Goal: Task Accomplishment & Management: Use online tool/utility

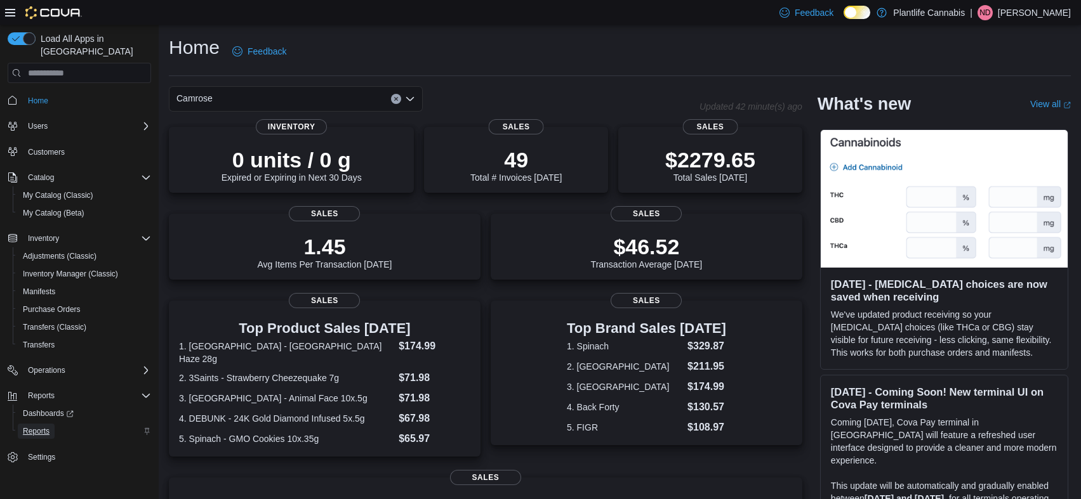
click at [40, 425] on span "Reports" at bounding box center [36, 431] width 27 height 15
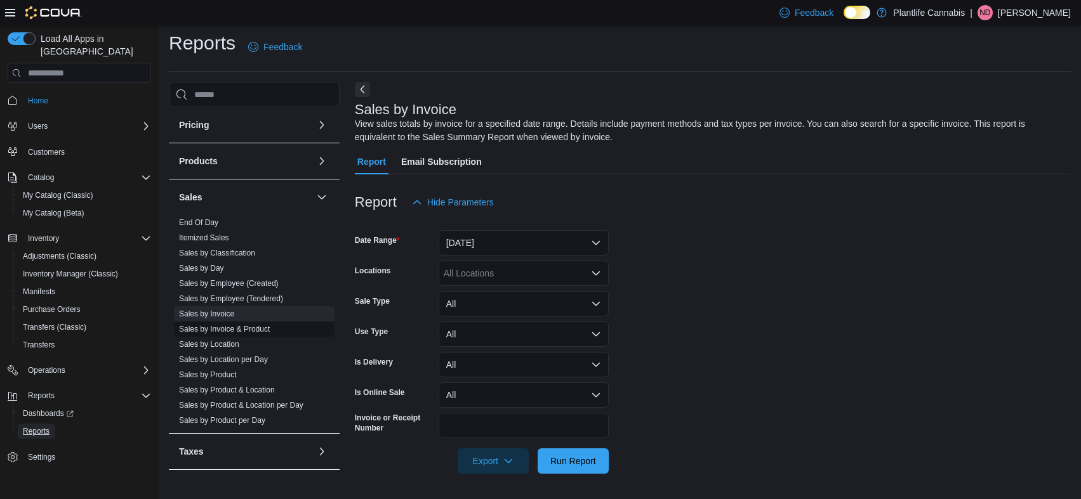
scroll to position [218, 0]
click at [261, 300] on link "Sales by Employee (Tendered)" at bounding box center [231, 298] width 104 height 9
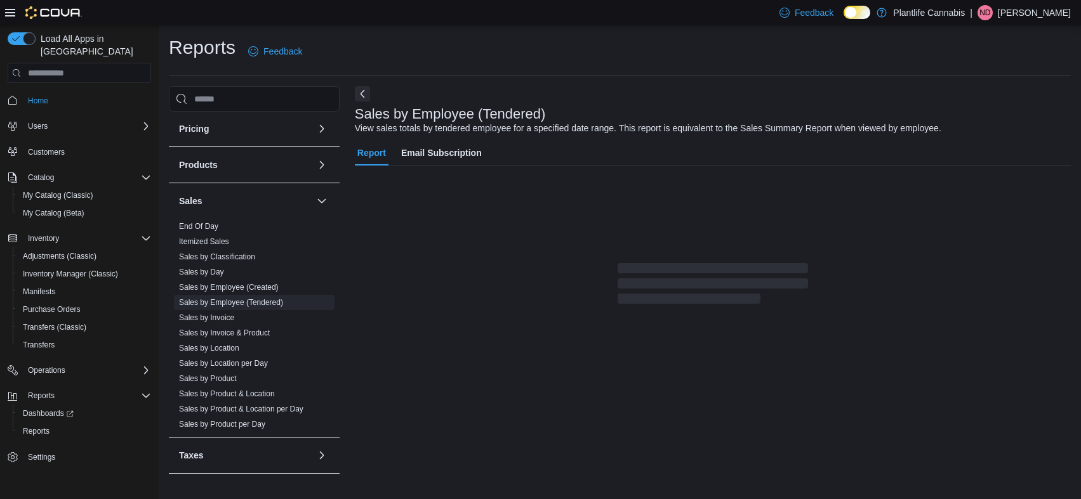
scroll to position [22, 0]
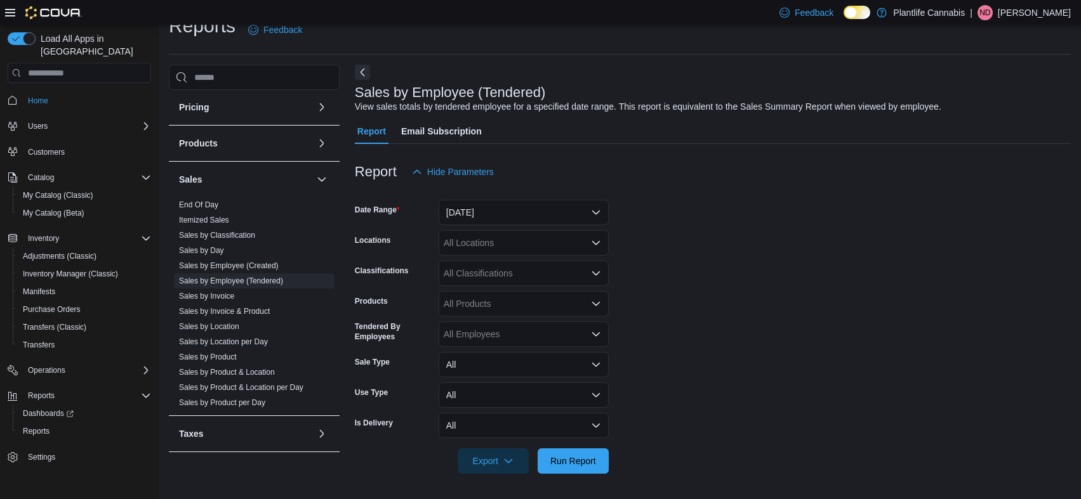
click at [510, 226] on form "Date Range [DATE] Locations All Locations Classifications All Classifications P…" at bounding box center [713, 329] width 716 height 289
click at [510, 218] on button "[DATE]" at bounding box center [523, 212] width 170 height 25
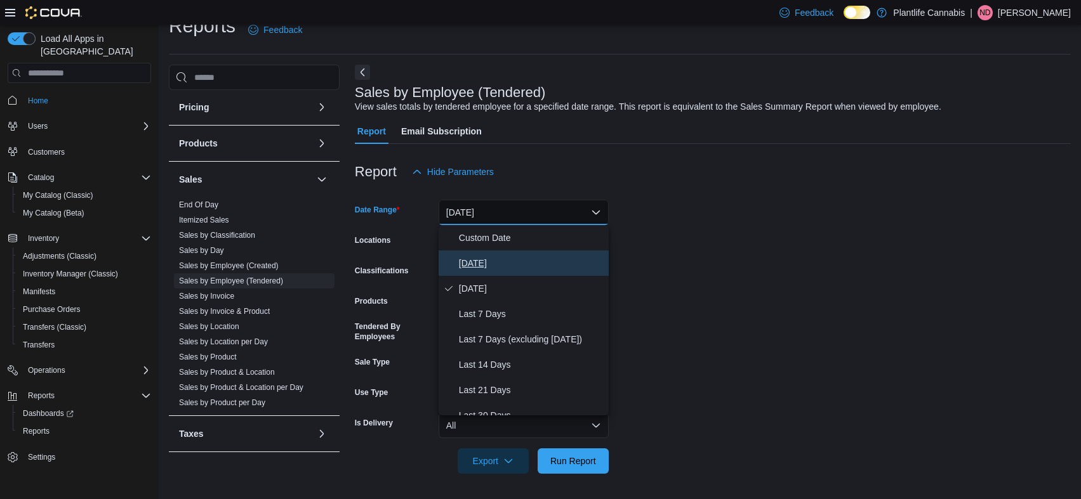
click at [500, 259] on span "[DATE]" at bounding box center [531, 263] width 145 height 15
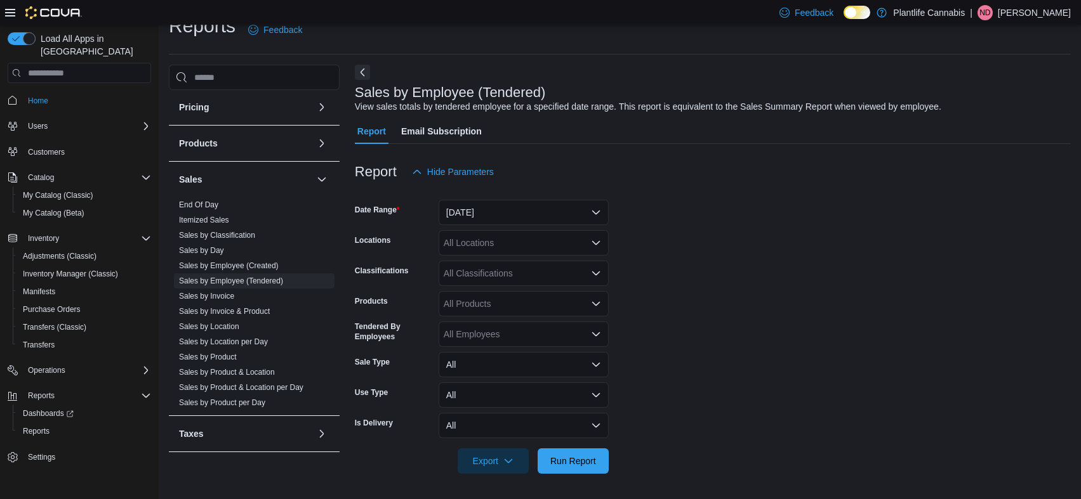
click at [735, 246] on form "Date Range [DATE] Locations All Locations Classifications All Classifications P…" at bounding box center [713, 329] width 716 height 289
click at [592, 466] on span "Run Report" at bounding box center [573, 460] width 46 height 13
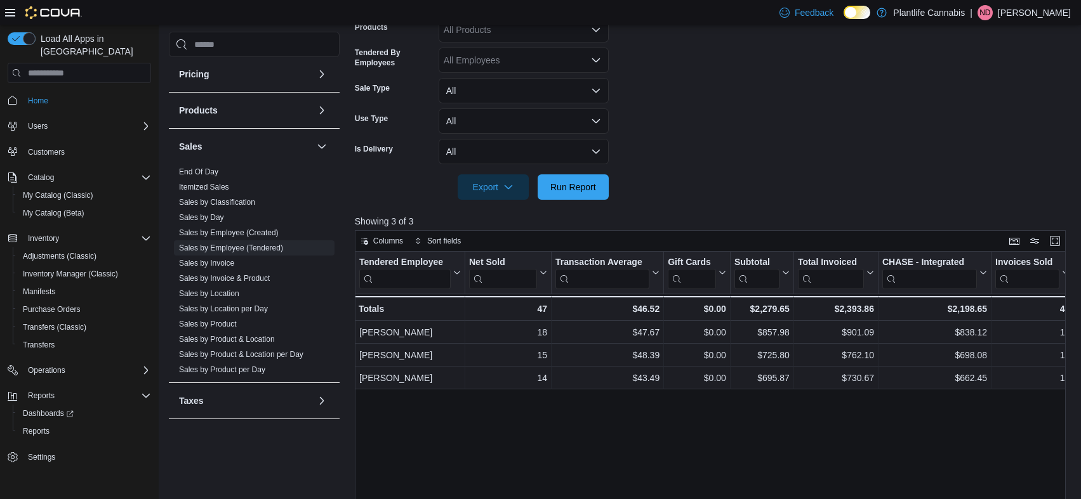
scroll to position [298, 0]
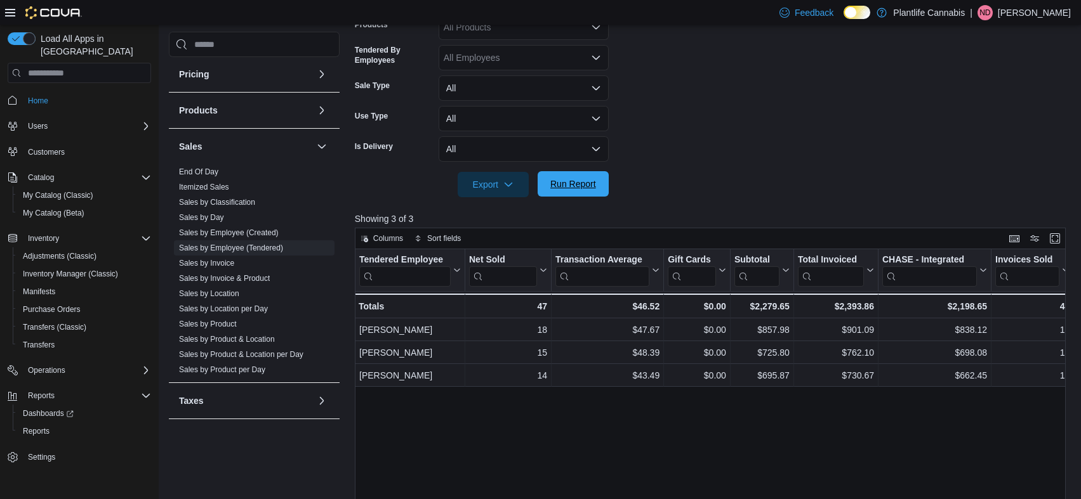
click at [574, 186] on span "Run Report" at bounding box center [573, 184] width 46 height 13
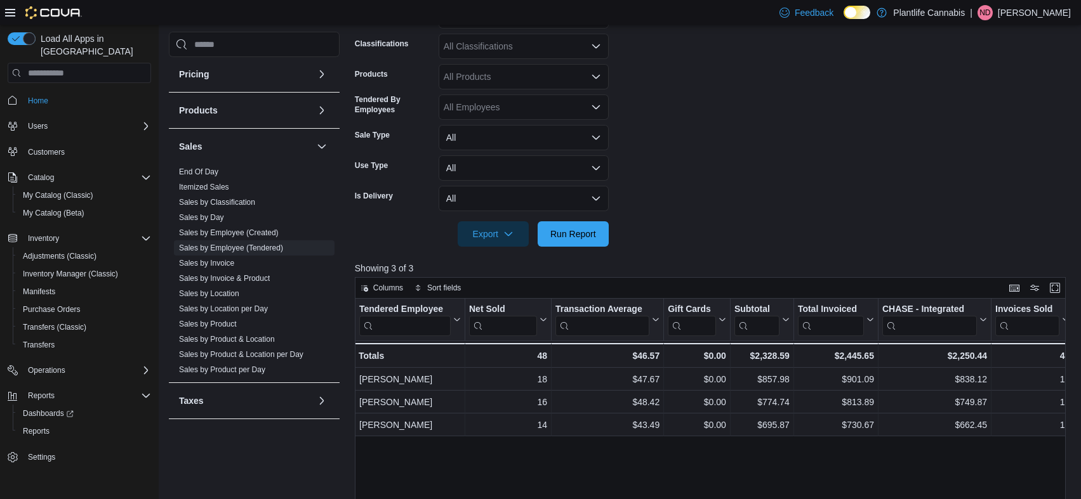
scroll to position [127, 0]
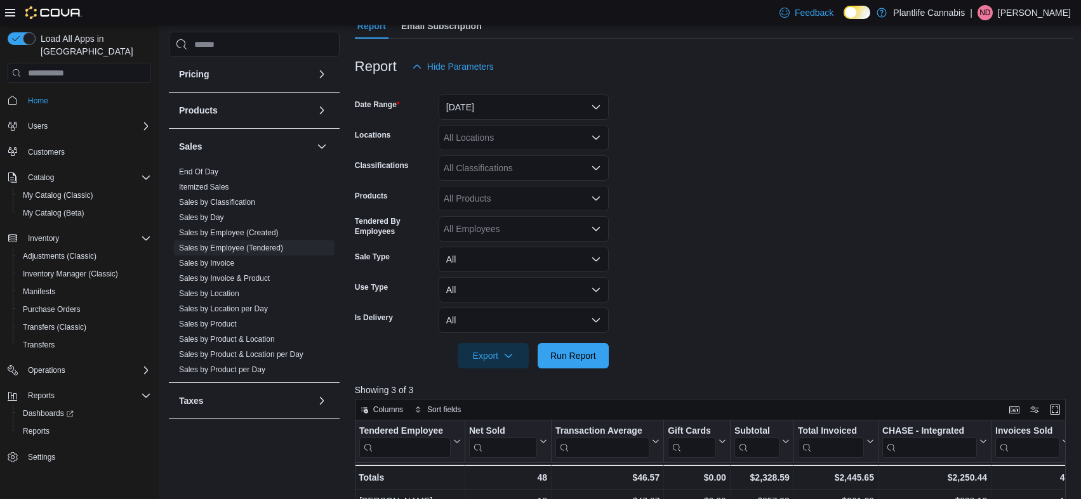
click at [564, 168] on div "All Classifications" at bounding box center [523, 167] width 170 height 25
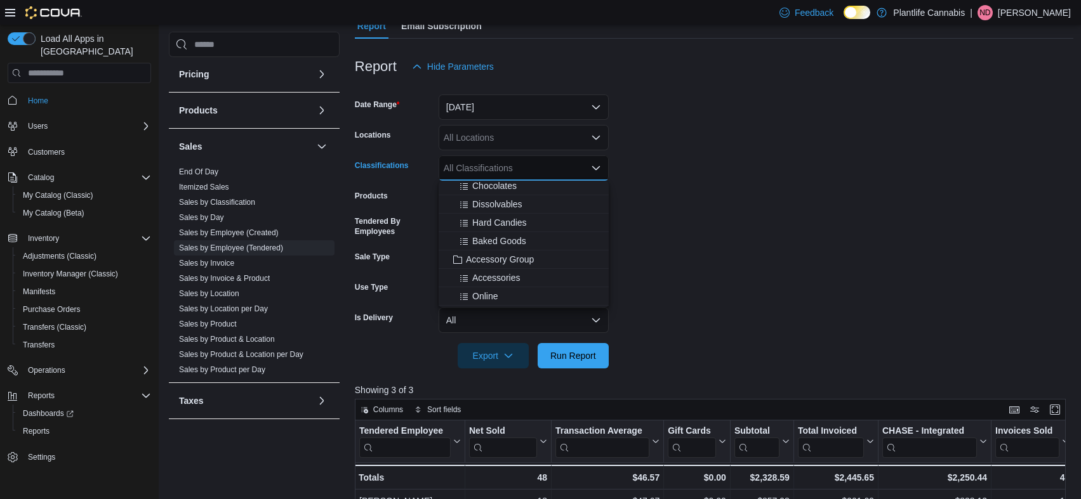
scroll to position [137, 0]
click at [531, 236] on span "Accessory Group" at bounding box center [500, 236] width 68 height 13
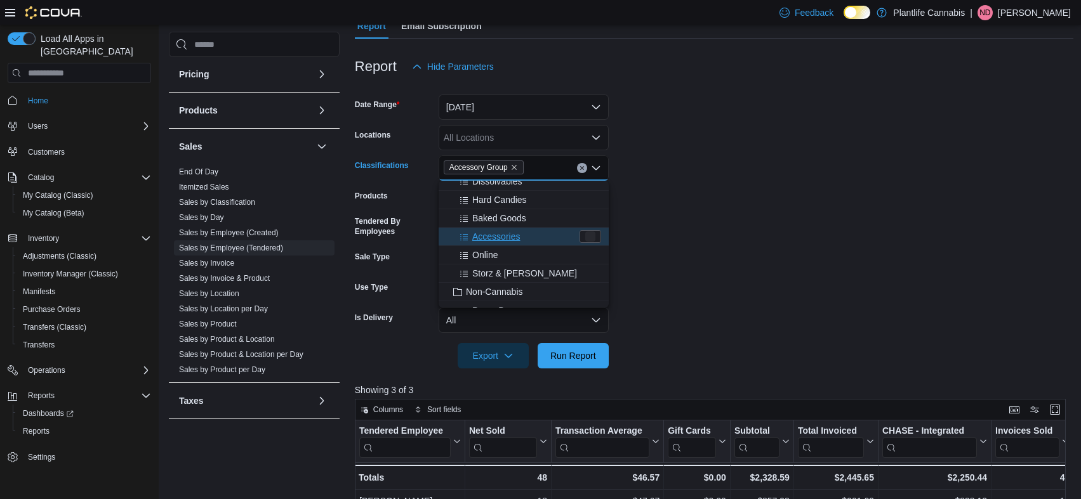
click at [793, 250] on form "Date Range [DATE] Locations All Locations Classifications Accessory Group Combo…" at bounding box center [714, 223] width 718 height 289
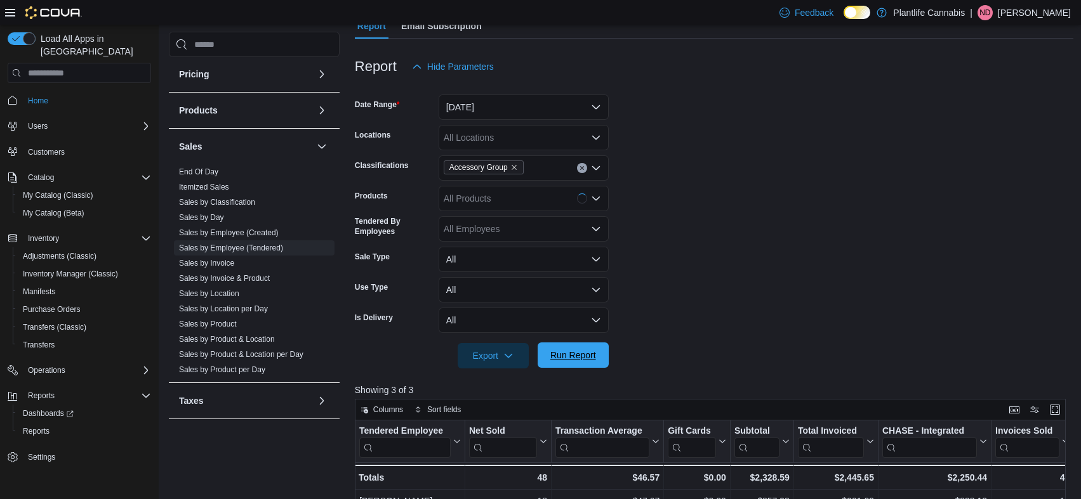
click at [600, 358] on span "Run Report" at bounding box center [573, 355] width 56 height 25
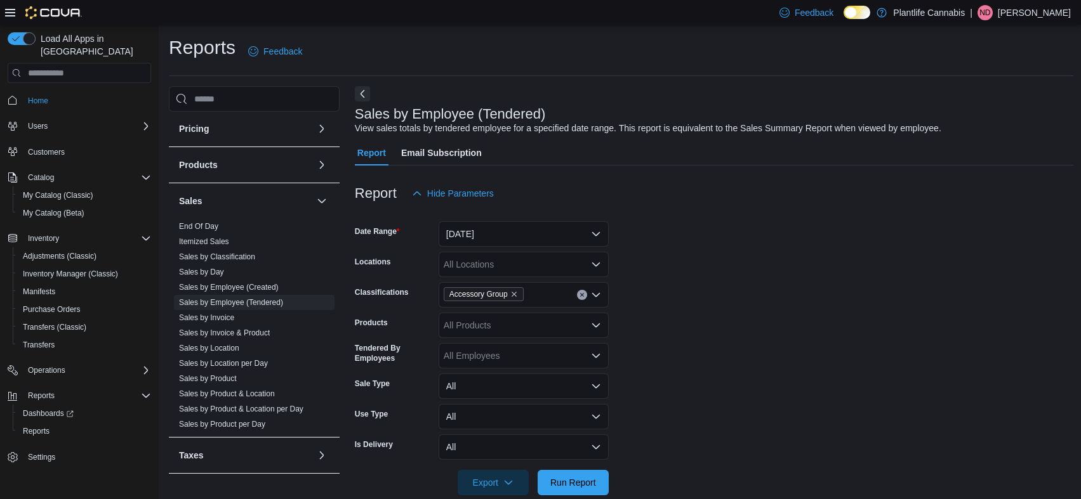
click at [583, 296] on icon "Clear input" at bounding box center [581, 295] width 3 height 3
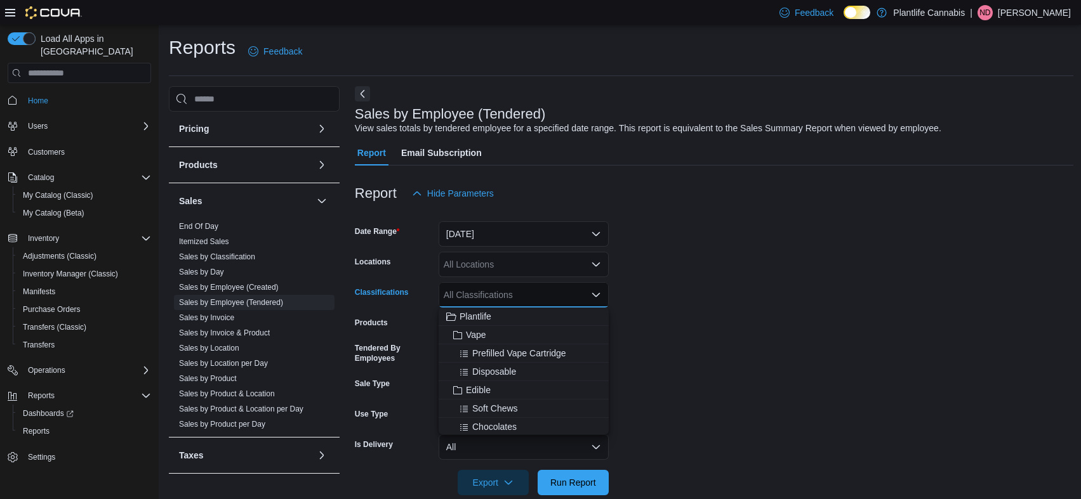
click at [702, 340] on form "Date Range [DATE] Locations All Locations Classifications All Classifications C…" at bounding box center [714, 350] width 718 height 289
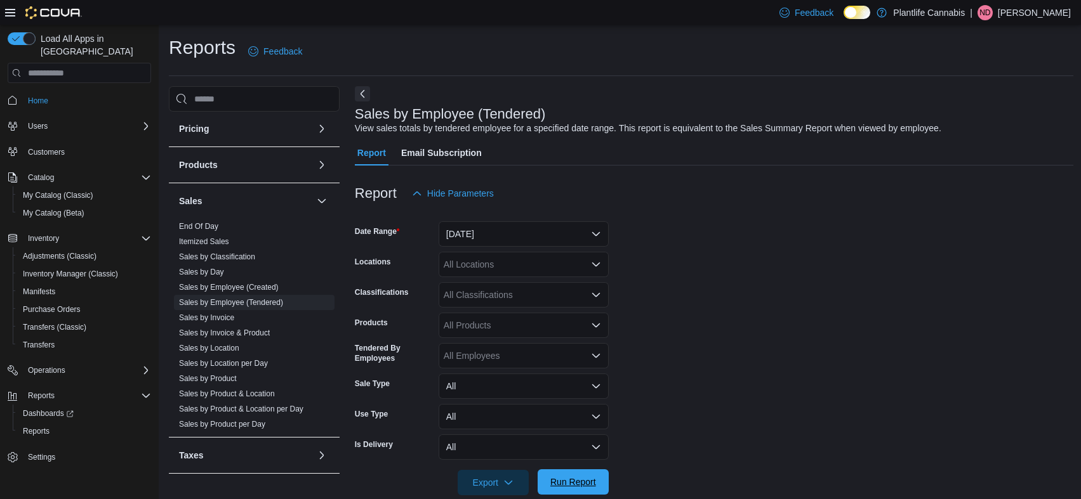
click at [594, 483] on span "Run Report" at bounding box center [573, 482] width 46 height 13
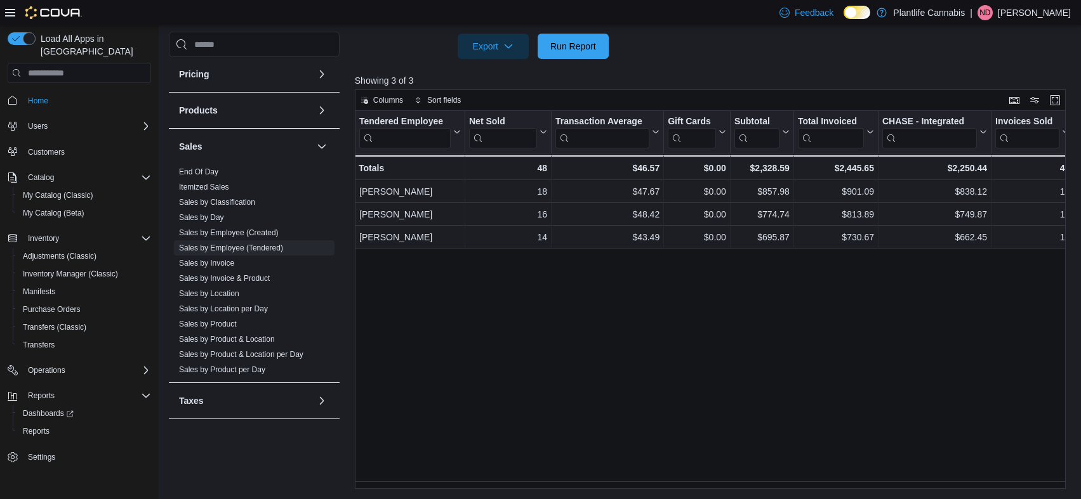
scroll to position [437, 0]
click at [594, 57] on span "Run Report" at bounding box center [573, 45] width 56 height 25
click at [591, 36] on span "Run Report" at bounding box center [573, 45] width 56 height 25
click at [555, 34] on span "Run Report" at bounding box center [573, 45] width 56 height 25
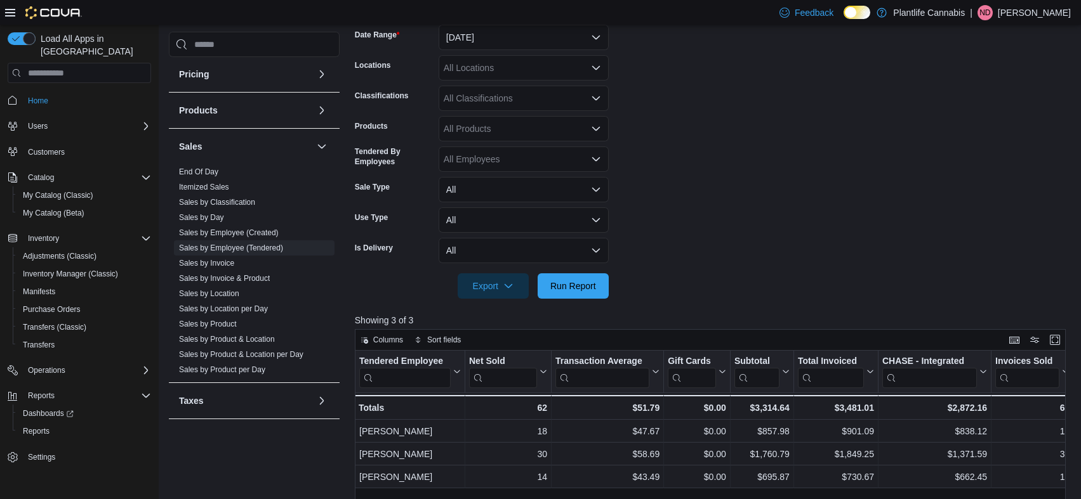
scroll to position [150, 0]
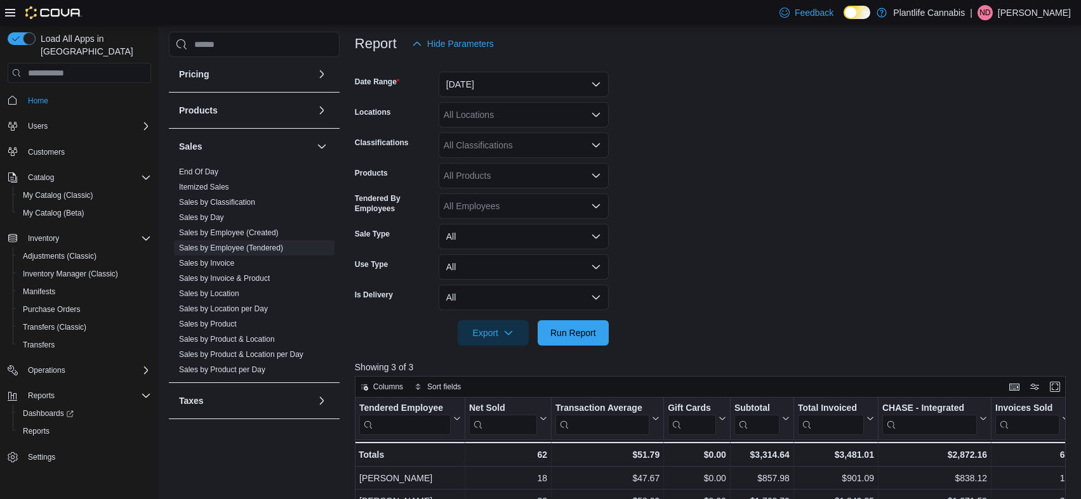
click at [534, 140] on div "All Classifications" at bounding box center [523, 145] width 170 height 25
type input "**"
click at [532, 162] on span "Accessory Group" at bounding box center [500, 167] width 68 height 13
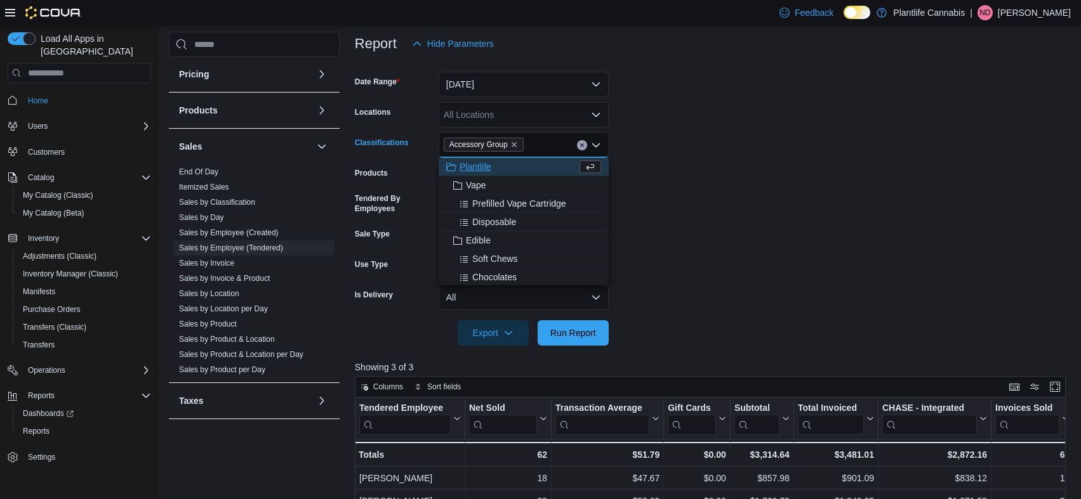
click at [722, 191] on form "Date Range [DATE] Locations All Locations Classifications Accessory Group Combo…" at bounding box center [714, 200] width 718 height 289
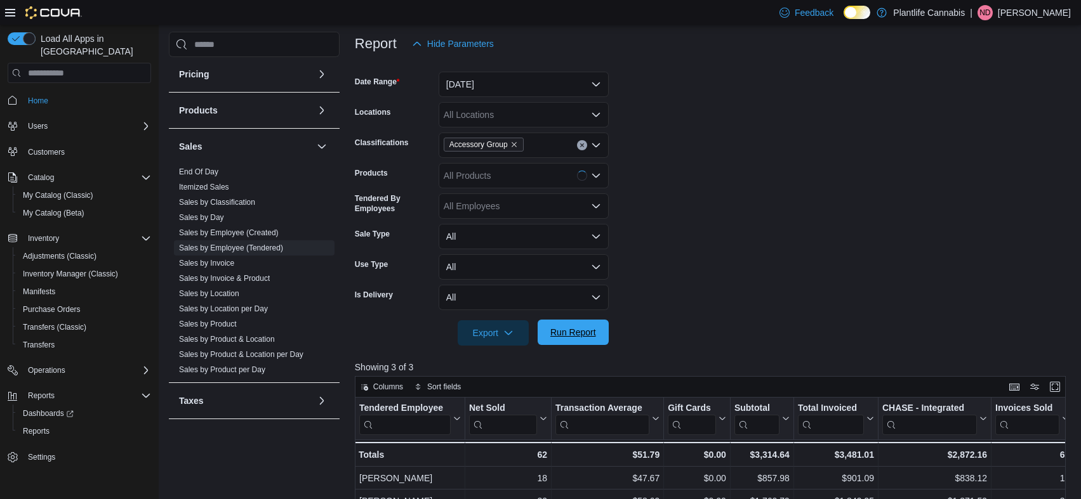
click at [591, 329] on span "Run Report" at bounding box center [573, 332] width 46 height 13
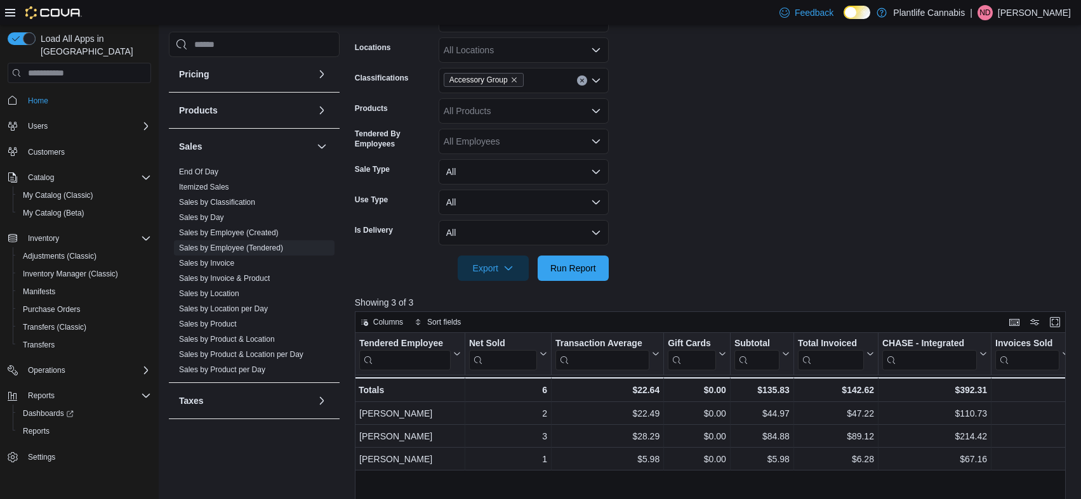
scroll to position [135, 0]
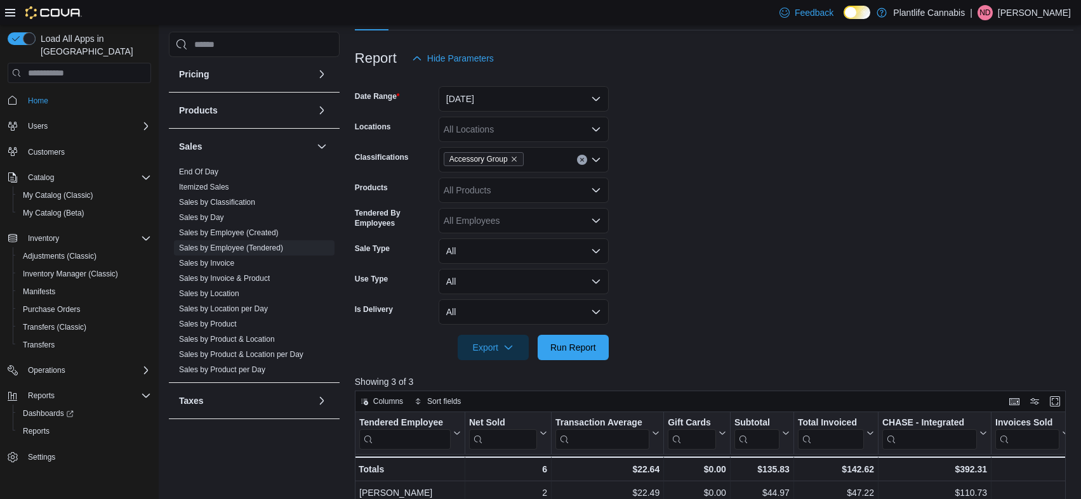
click at [583, 164] on button "Clear input" at bounding box center [582, 160] width 10 height 10
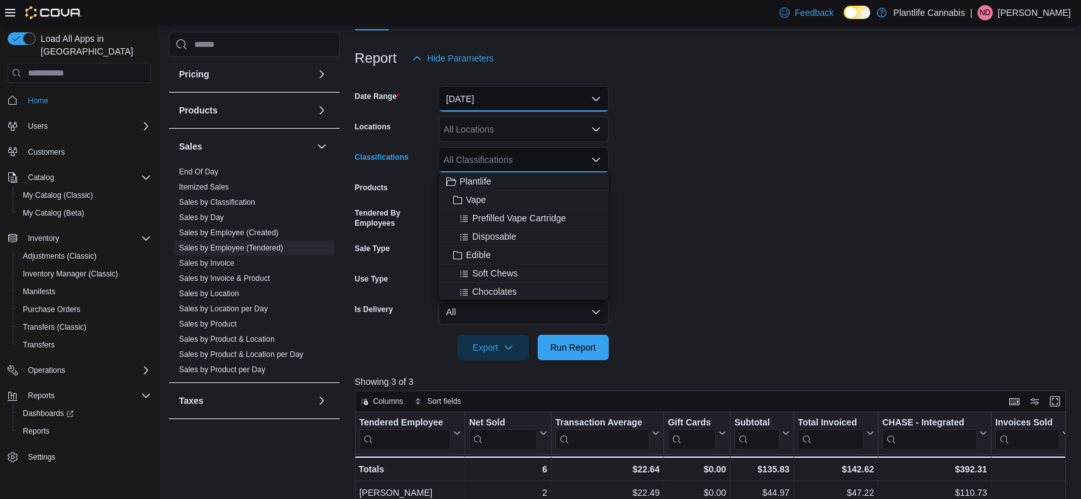
click at [585, 100] on button "[DATE]" at bounding box center [523, 98] width 170 height 25
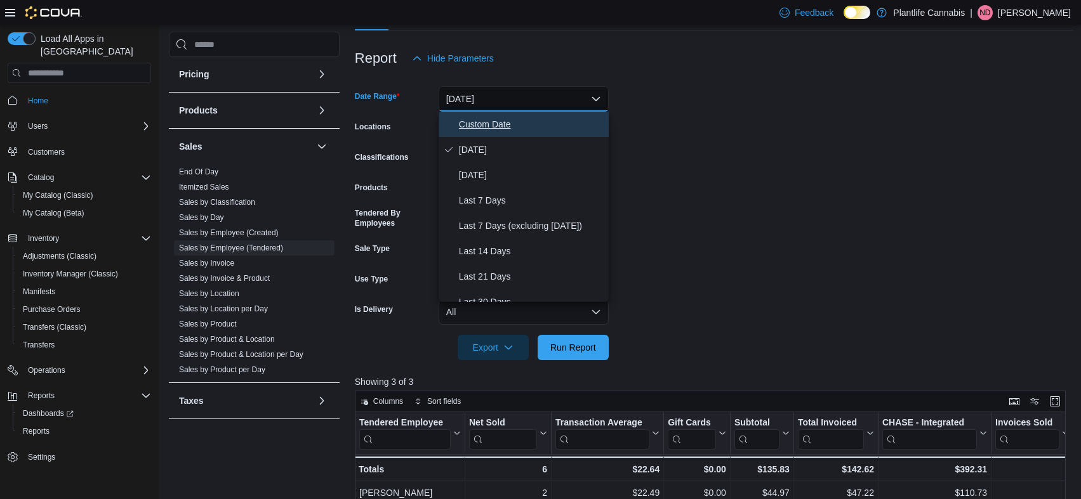
click at [526, 122] on span "Custom Date" at bounding box center [531, 124] width 145 height 15
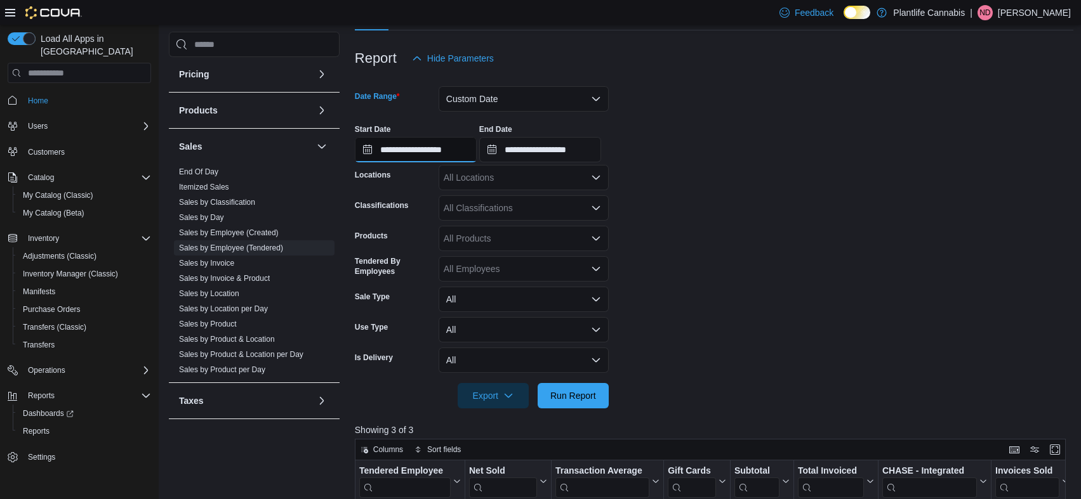
click at [454, 147] on input "**********" at bounding box center [416, 149] width 122 height 25
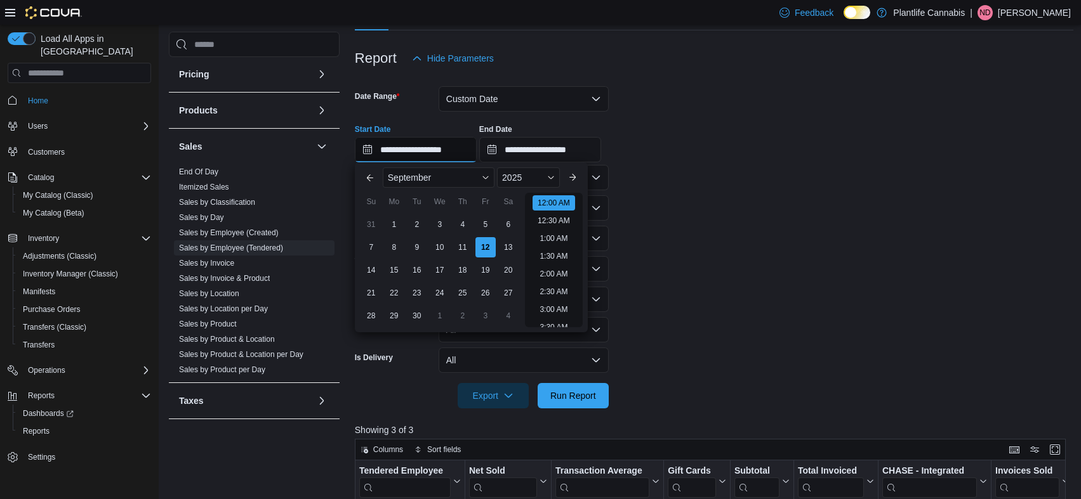
scroll to position [39, 0]
click at [417, 240] on div "9" at bounding box center [416, 248] width 22 height 22
click at [487, 254] on div "12" at bounding box center [485, 248] width 22 height 22
click at [720, 252] on form "**********" at bounding box center [714, 240] width 718 height 338
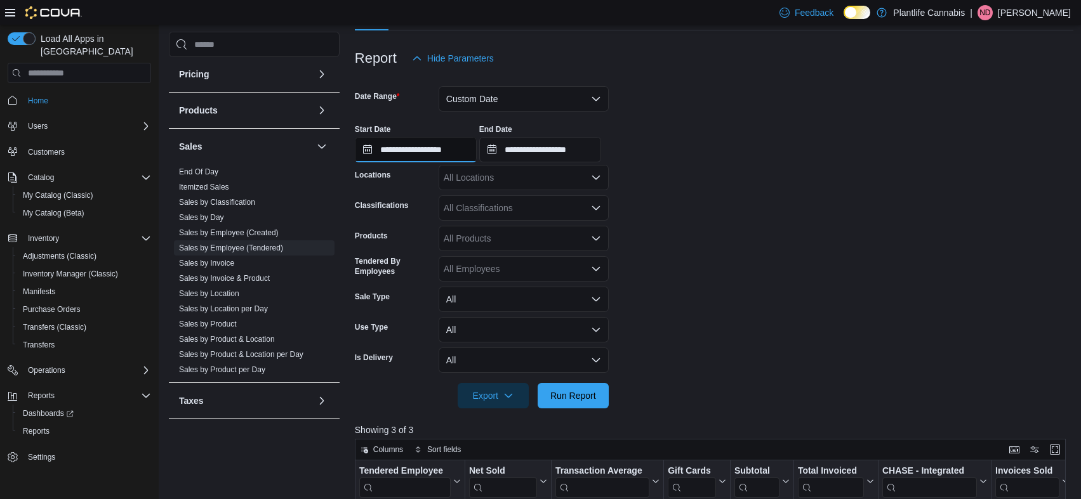
click at [450, 140] on input "**********" at bounding box center [416, 149] width 122 height 25
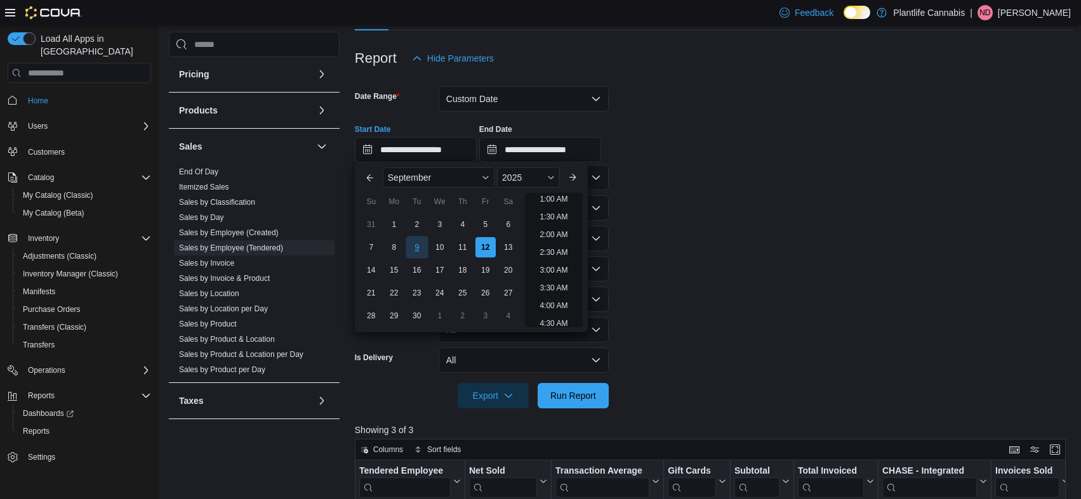
click at [425, 244] on div "9" at bounding box center [416, 248] width 22 height 22
type input "**********"
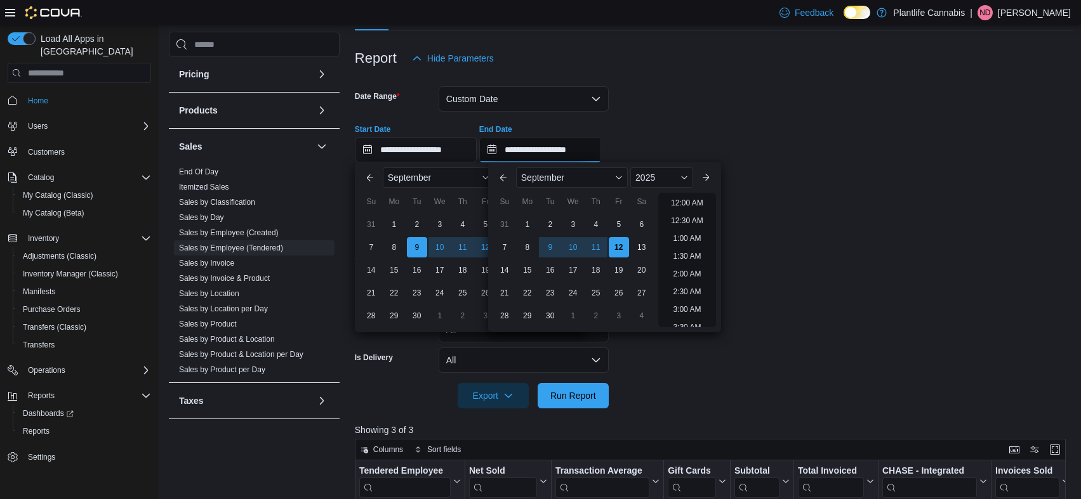
click at [594, 139] on input "**********" at bounding box center [540, 149] width 122 height 25
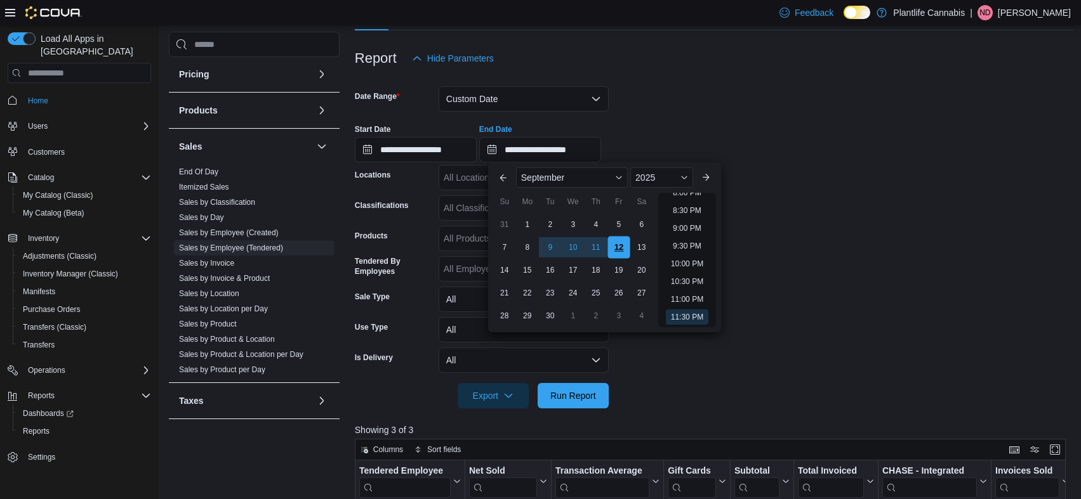
click at [623, 249] on div "12" at bounding box center [618, 248] width 22 height 22
click at [667, 342] on form "**********" at bounding box center [714, 240] width 718 height 338
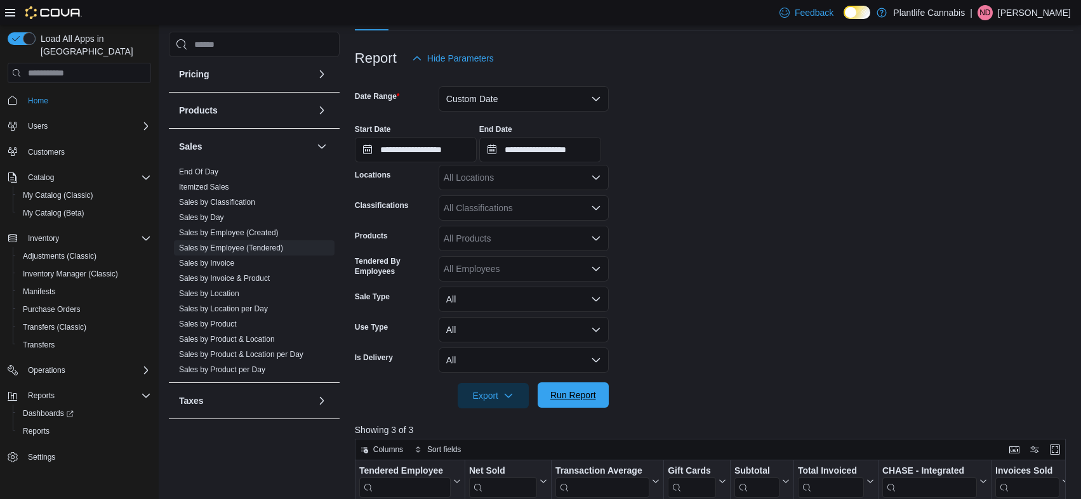
click at [584, 404] on span "Run Report" at bounding box center [573, 395] width 56 height 25
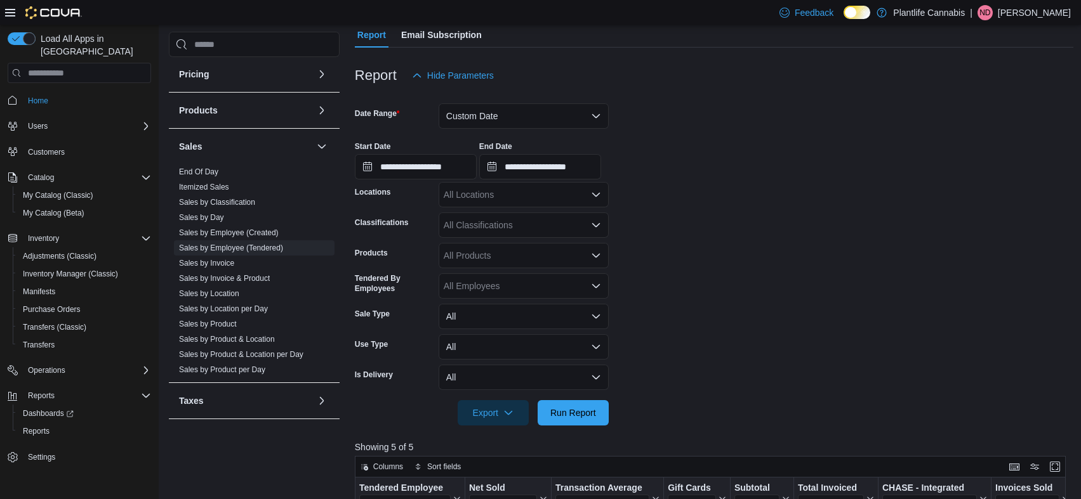
scroll to position [115, 0]
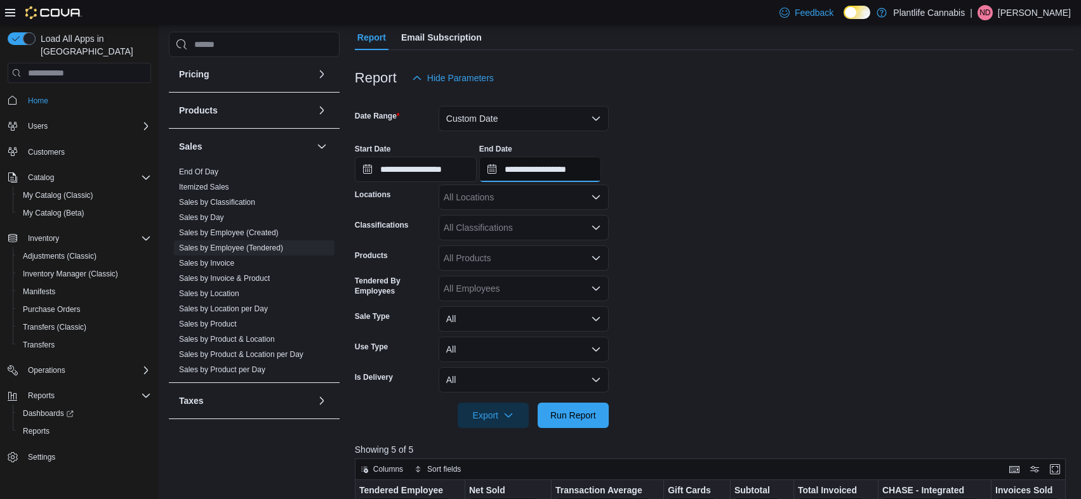
click at [601, 164] on input "**********" at bounding box center [540, 169] width 122 height 25
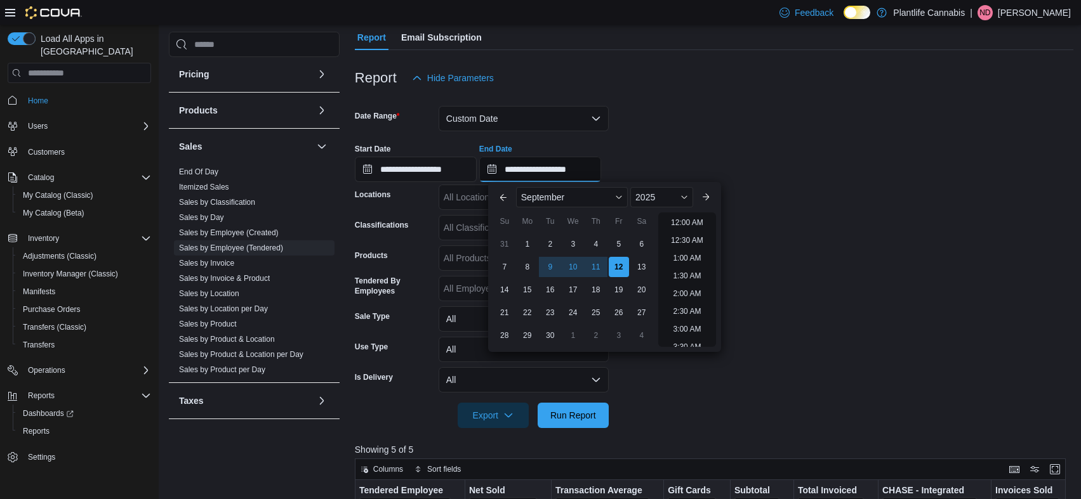
scroll to position [721, 0]
click at [800, 142] on div "**********" at bounding box center [714, 158] width 718 height 48
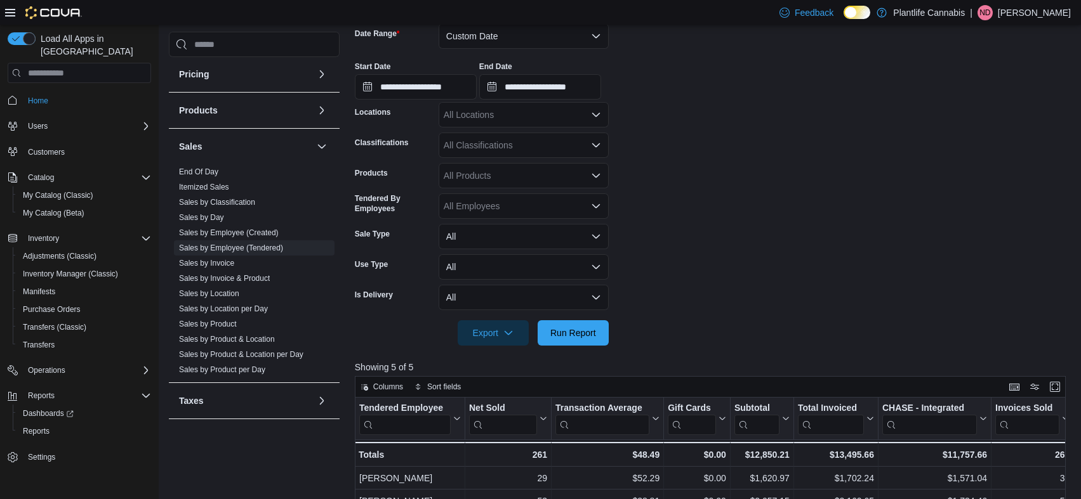
scroll to position [0, 0]
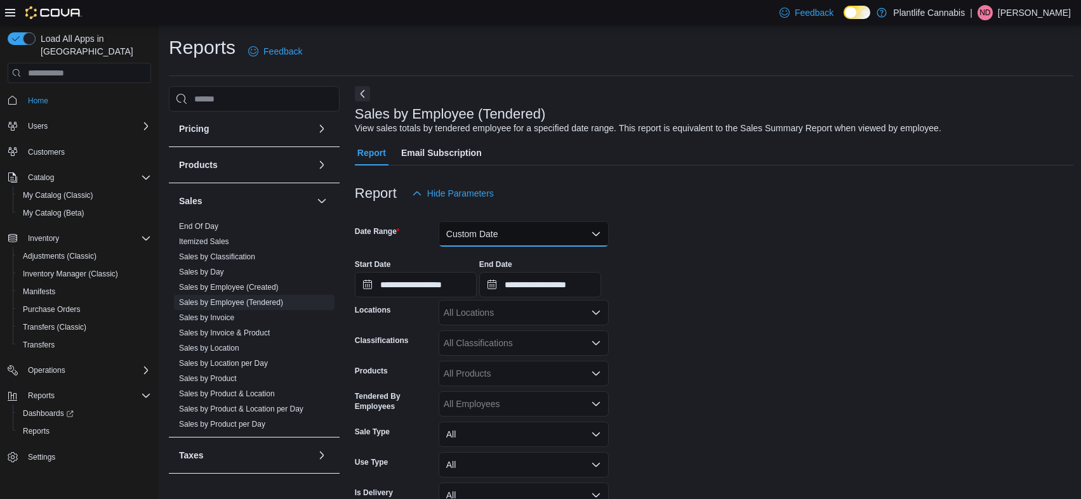
click at [567, 230] on button "Custom Date" at bounding box center [523, 233] width 170 height 25
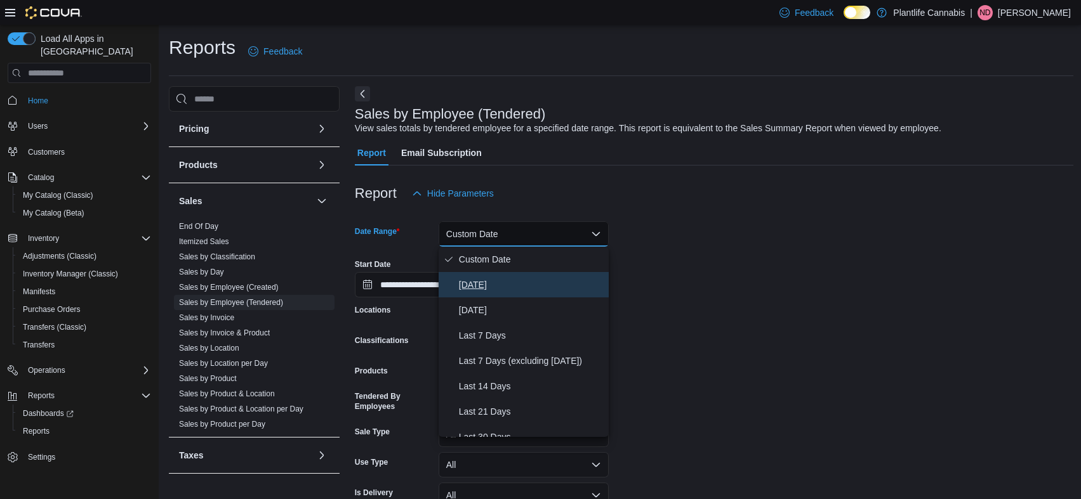
click at [545, 289] on span "[DATE]" at bounding box center [531, 284] width 145 height 15
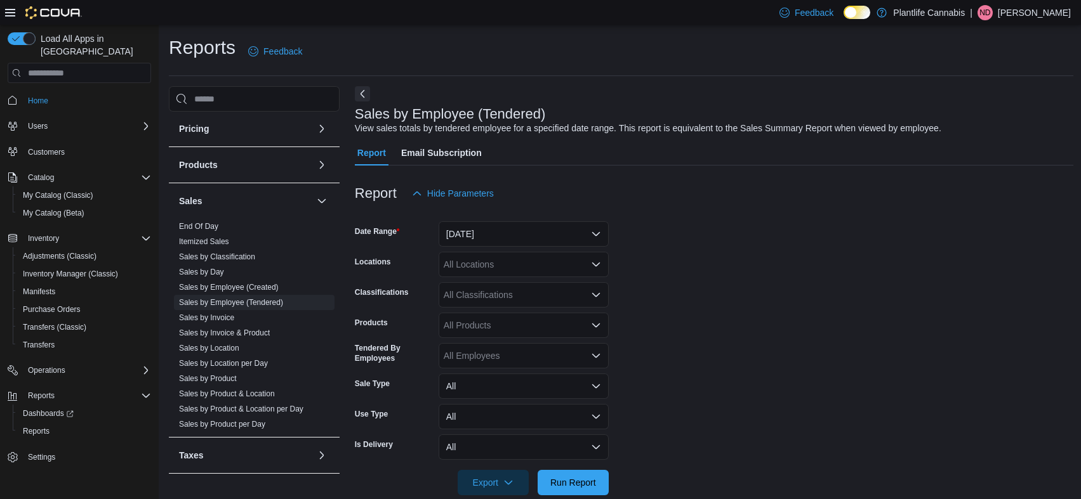
click at [773, 266] on form "Date Range [DATE] Locations All Locations Classifications All Classifications P…" at bounding box center [714, 350] width 718 height 289
click at [580, 479] on span "Run Report" at bounding box center [573, 482] width 46 height 13
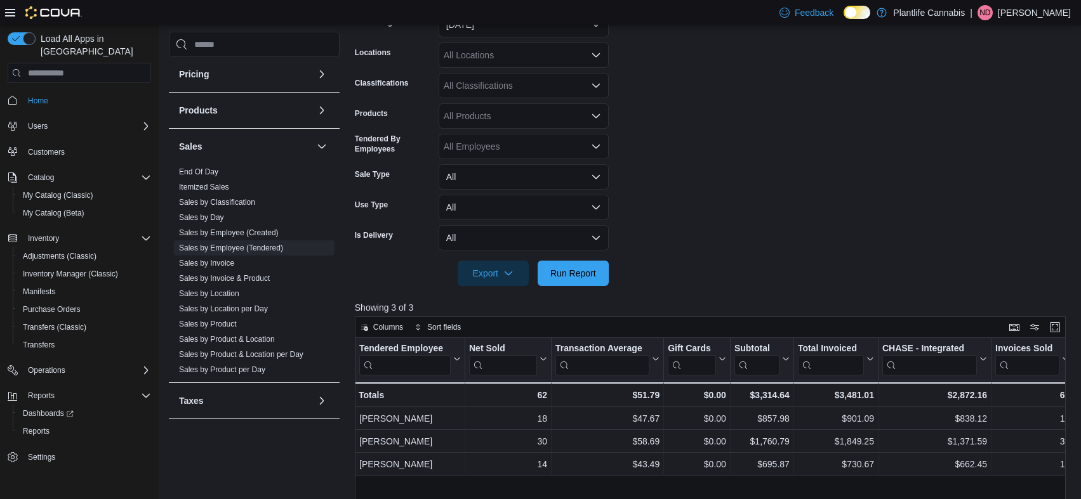
scroll to position [434, 0]
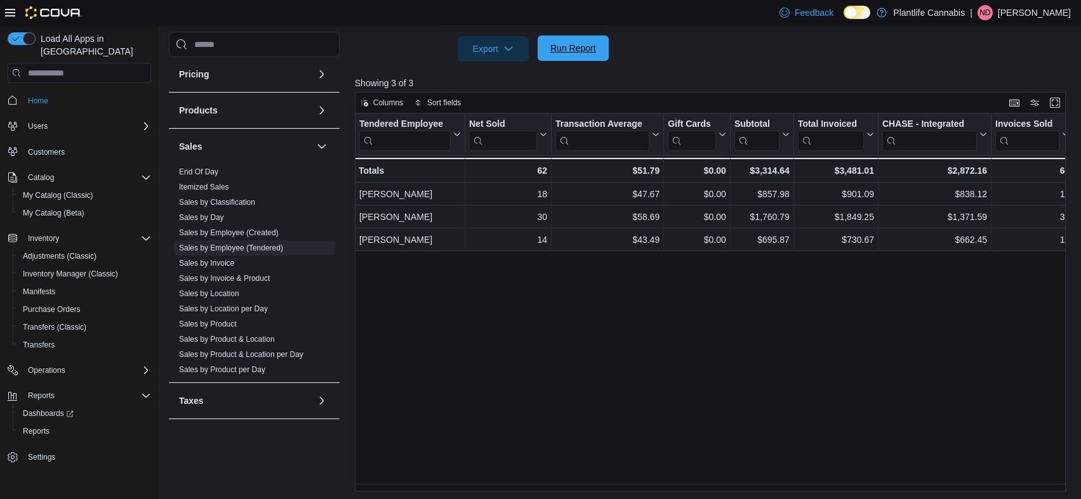
click at [564, 55] on span "Run Report" at bounding box center [573, 48] width 56 height 25
click at [562, 56] on span "Run Report" at bounding box center [573, 48] width 56 height 25
click at [597, 51] on span "Run Report" at bounding box center [573, 48] width 56 height 25
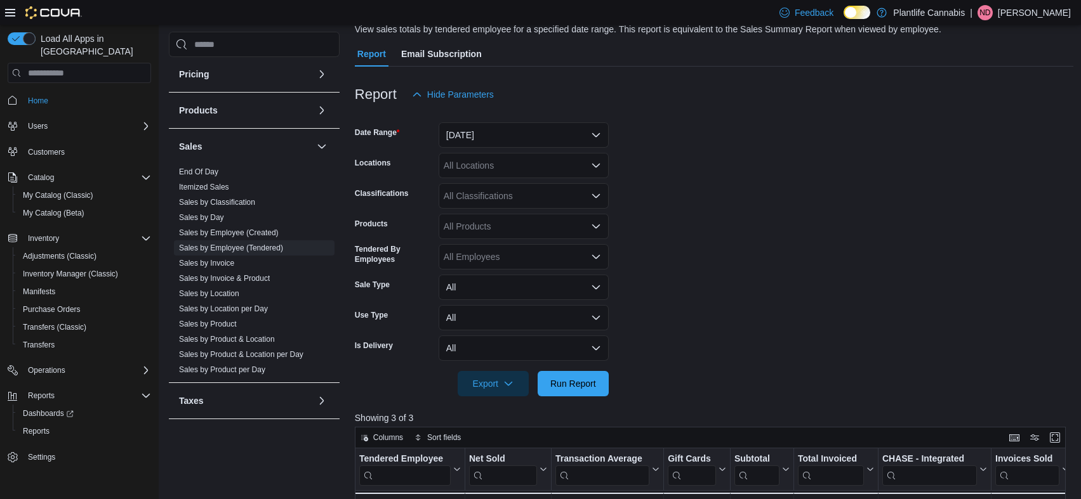
scroll to position [96, 0]
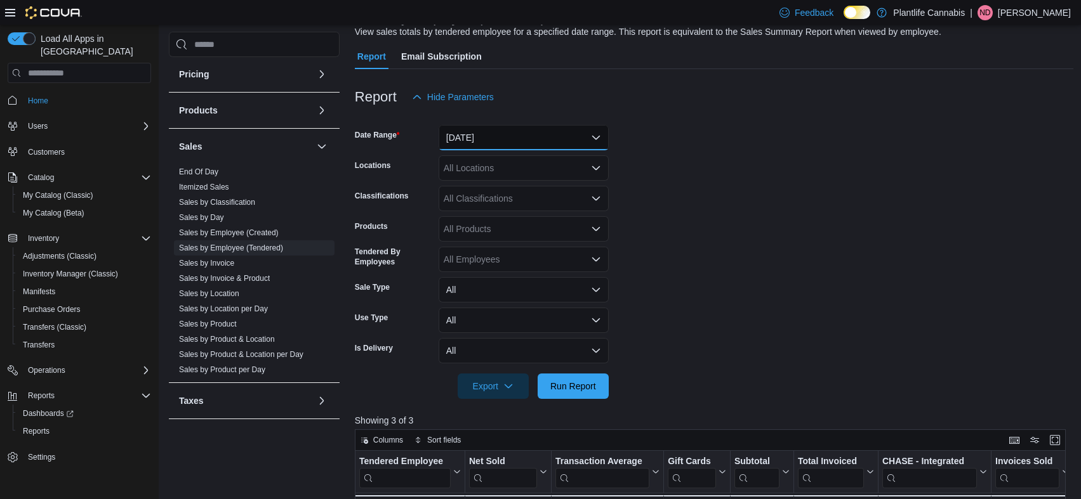
click at [543, 138] on button "[DATE]" at bounding box center [523, 137] width 170 height 25
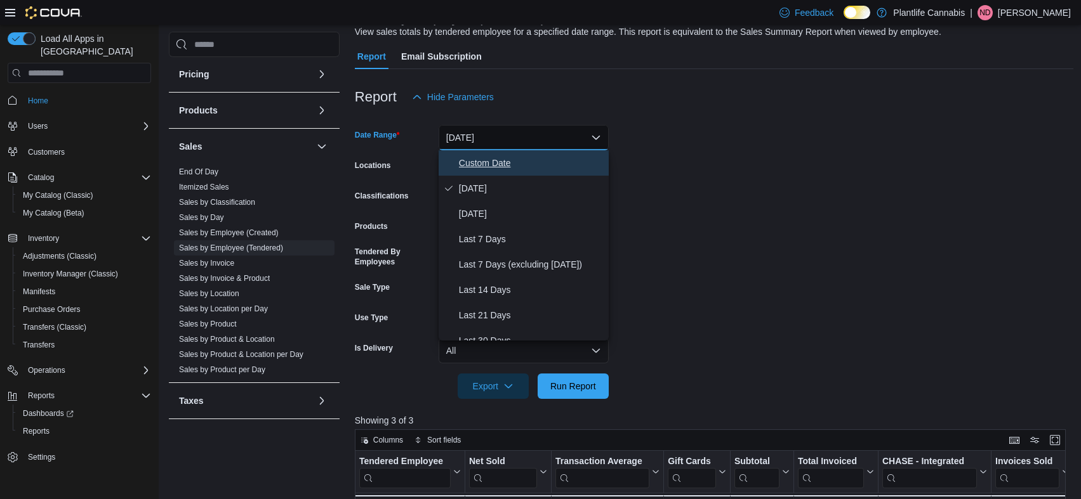
click at [504, 171] on button "Custom Date" at bounding box center [523, 162] width 170 height 25
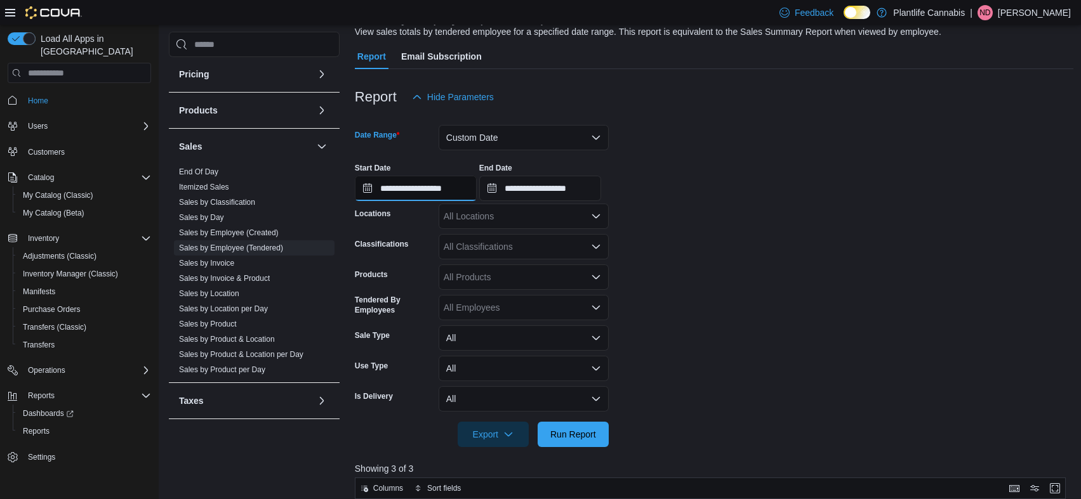
click at [454, 193] on input "**********" at bounding box center [416, 188] width 122 height 25
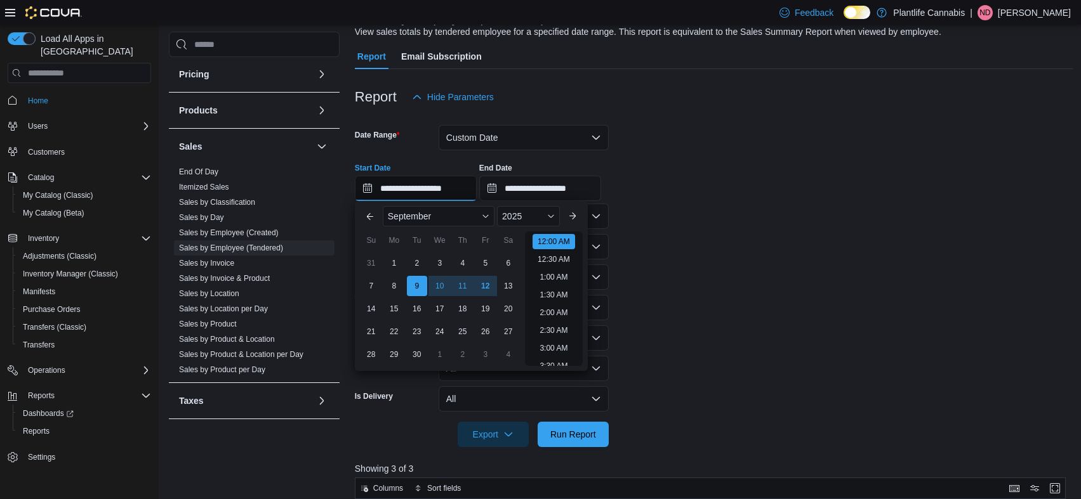
scroll to position [39, 0]
click at [822, 230] on form "**********" at bounding box center [714, 279] width 718 height 338
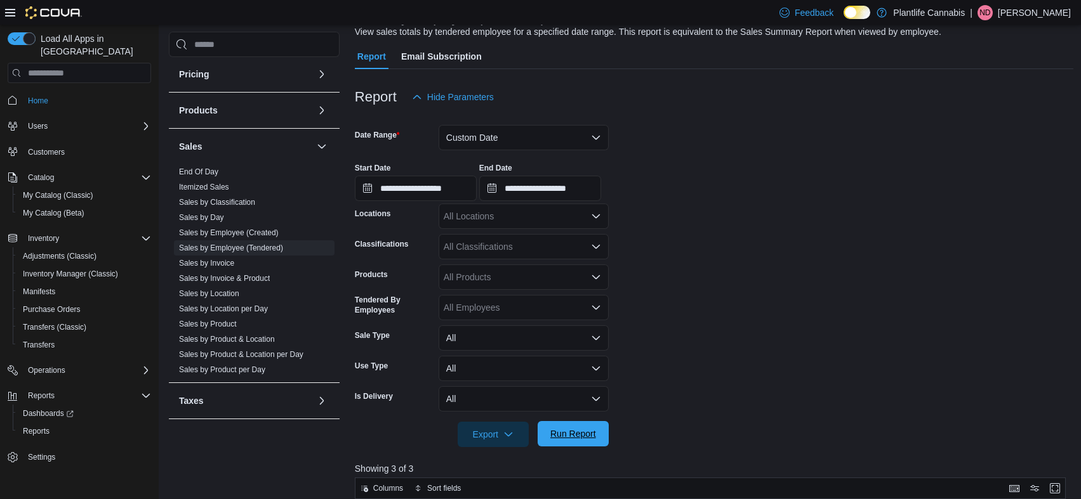
click at [591, 434] on span "Run Report" at bounding box center [573, 434] width 46 height 13
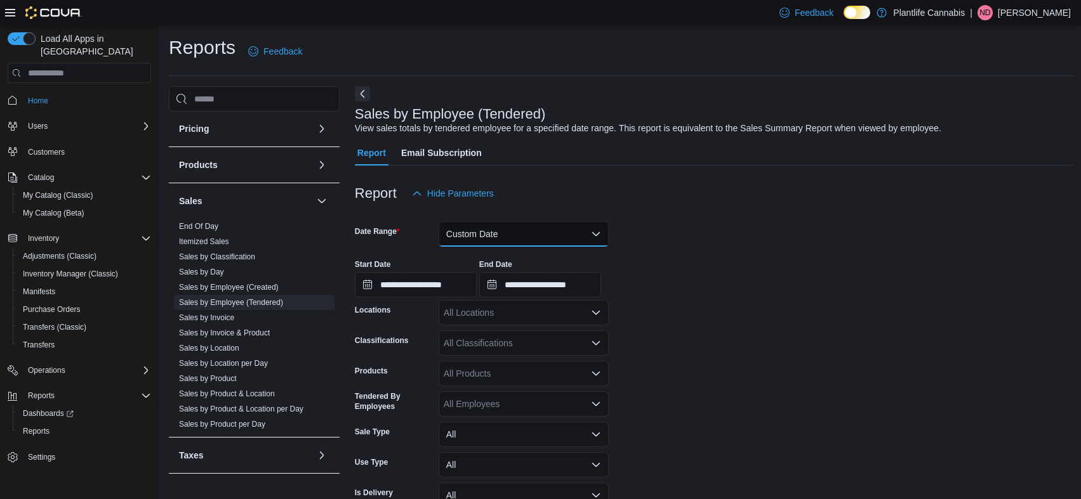
click at [560, 239] on button "Custom Date" at bounding box center [523, 233] width 170 height 25
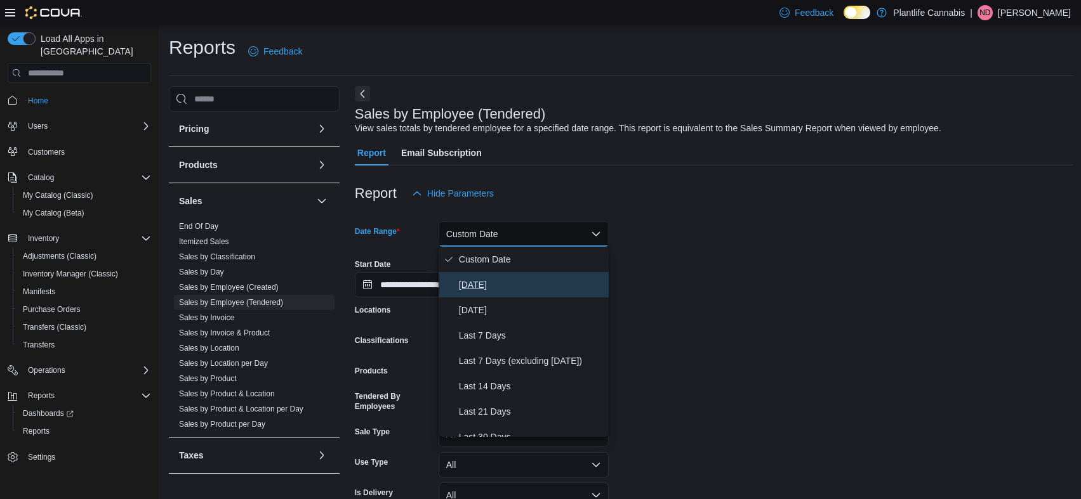
click at [526, 285] on span "[DATE]" at bounding box center [531, 284] width 145 height 15
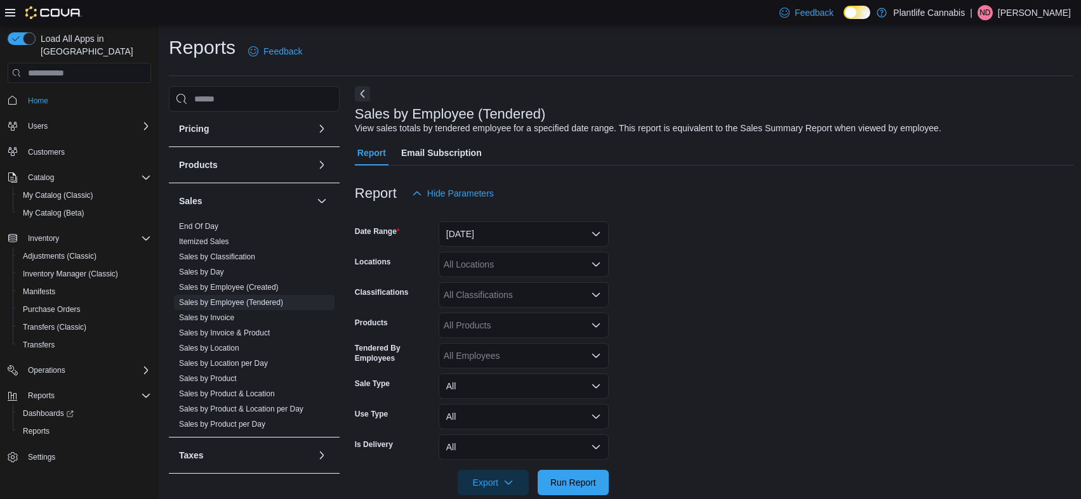
click at [835, 234] on form "Date Range [DATE] Locations All Locations Classifications All Classifications P…" at bounding box center [714, 350] width 718 height 289
click at [572, 482] on span "Run Report" at bounding box center [573, 482] width 46 height 13
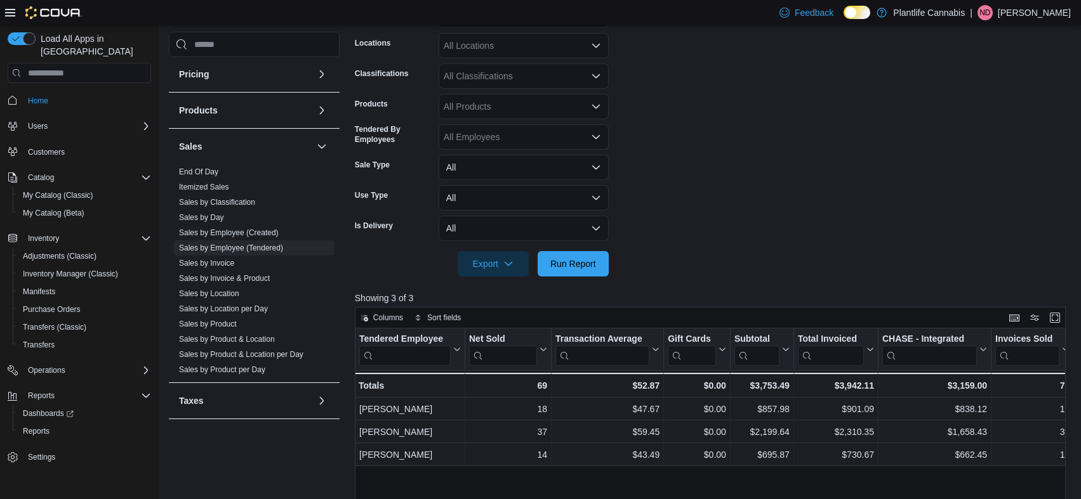
scroll to position [274, 0]
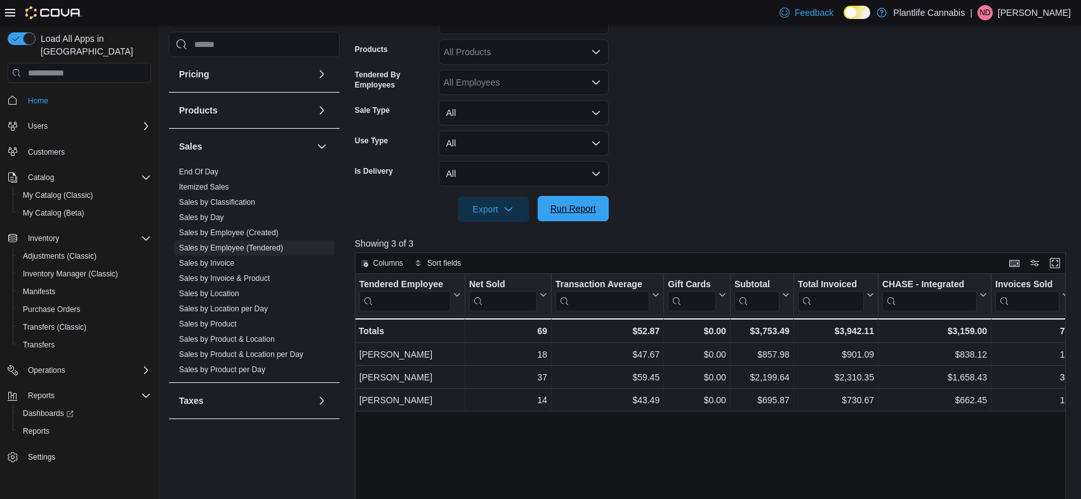
click at [560, 212] on span "Run Report" at bounding box center [573, 208] width 46 height 13
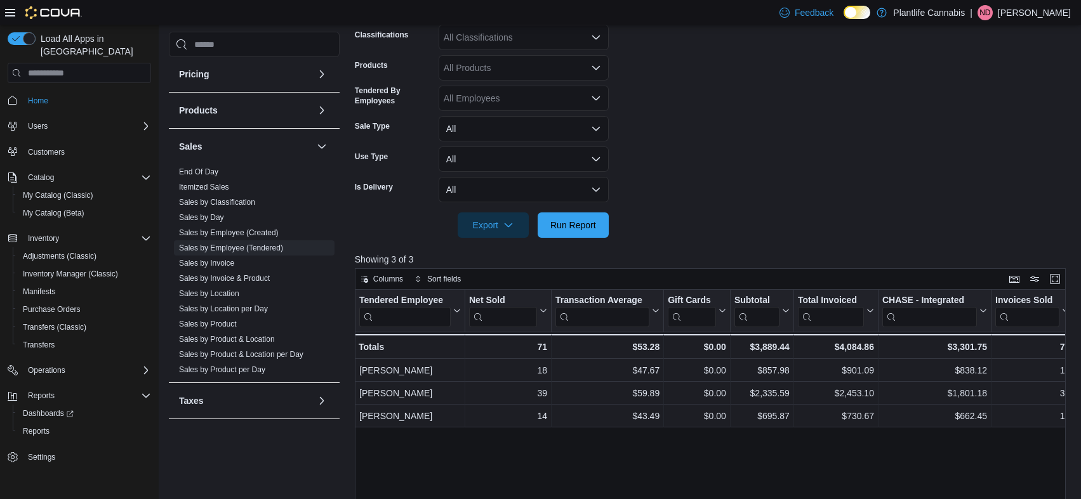
scroll to position [256, 0]
click at [598, 230] on span "Run Report" at bounding box center [573, 226] width 56 height 25
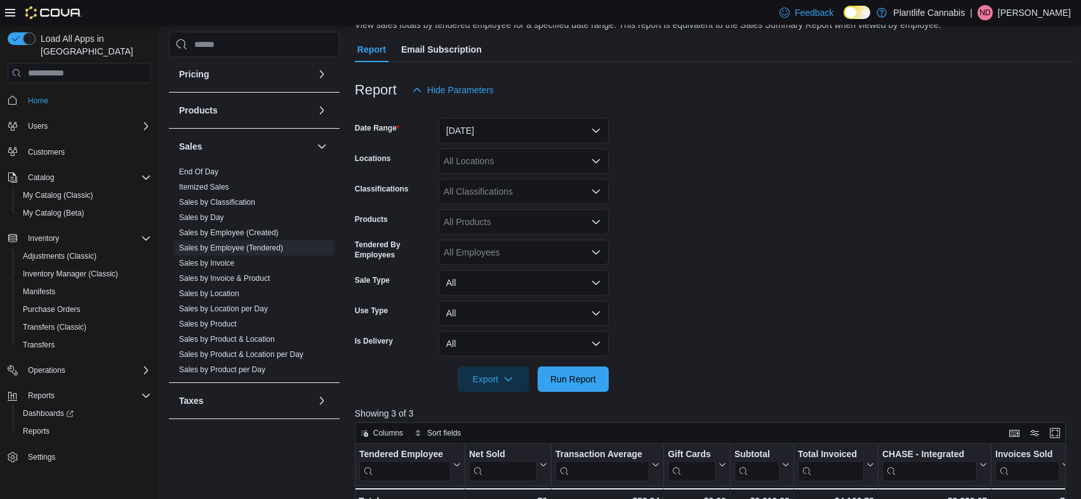
scroll to position [414, 0]
